Goal: Navigation & Orientation: Find specific page/section

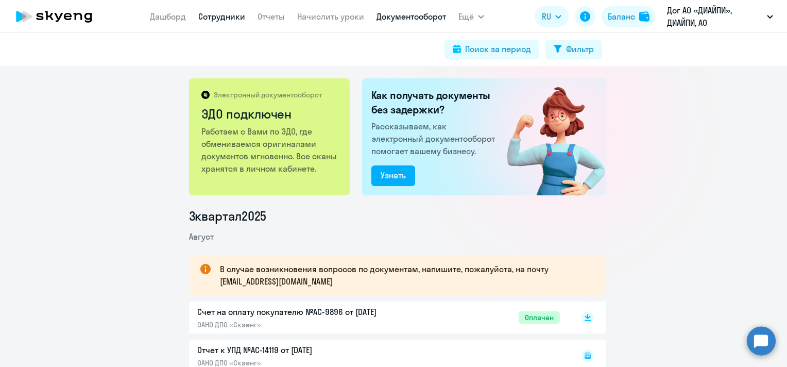
click at [227, 16] on link "Сотрудники" at bounding box center [221, 16] width 47 height 10
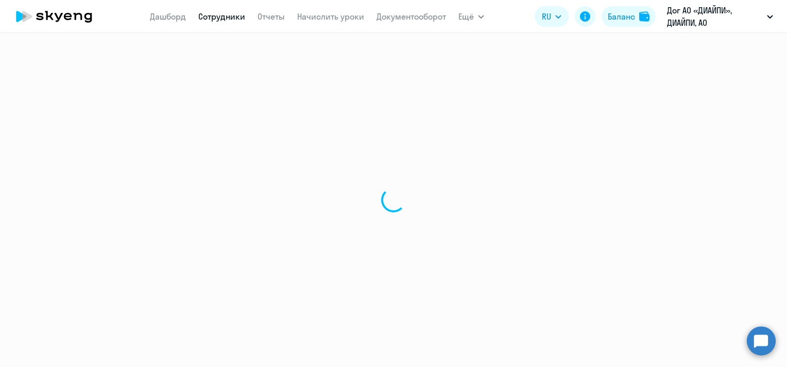
select select "30"
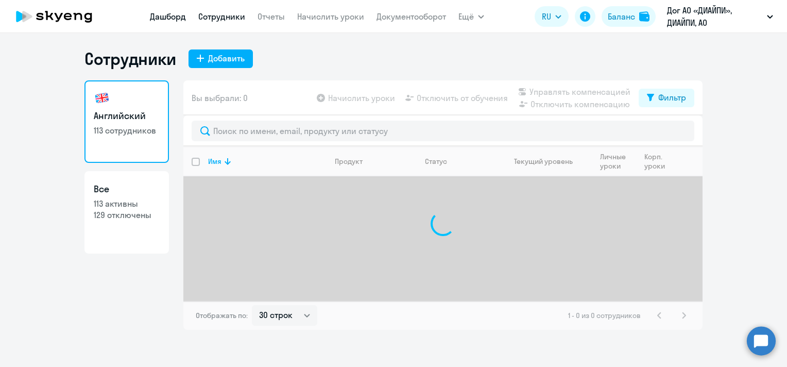
click at [179, 19] on link "Дашборд" at bounding box center [168, 16] width 36 height 10
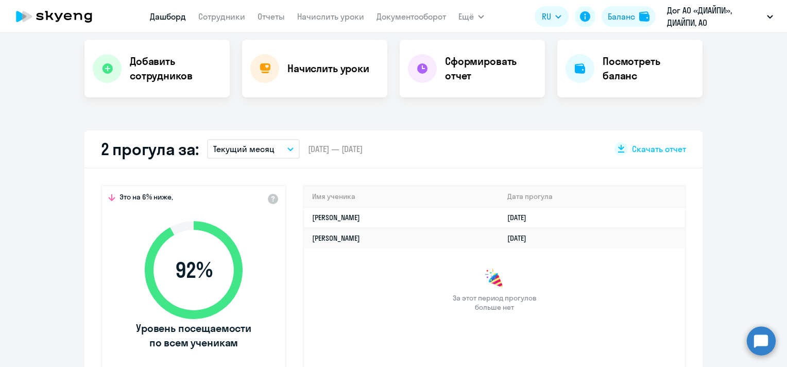
scroll to position [206, 0]
select select "30"
